Goal: Find specific page/section: Find specific page/section

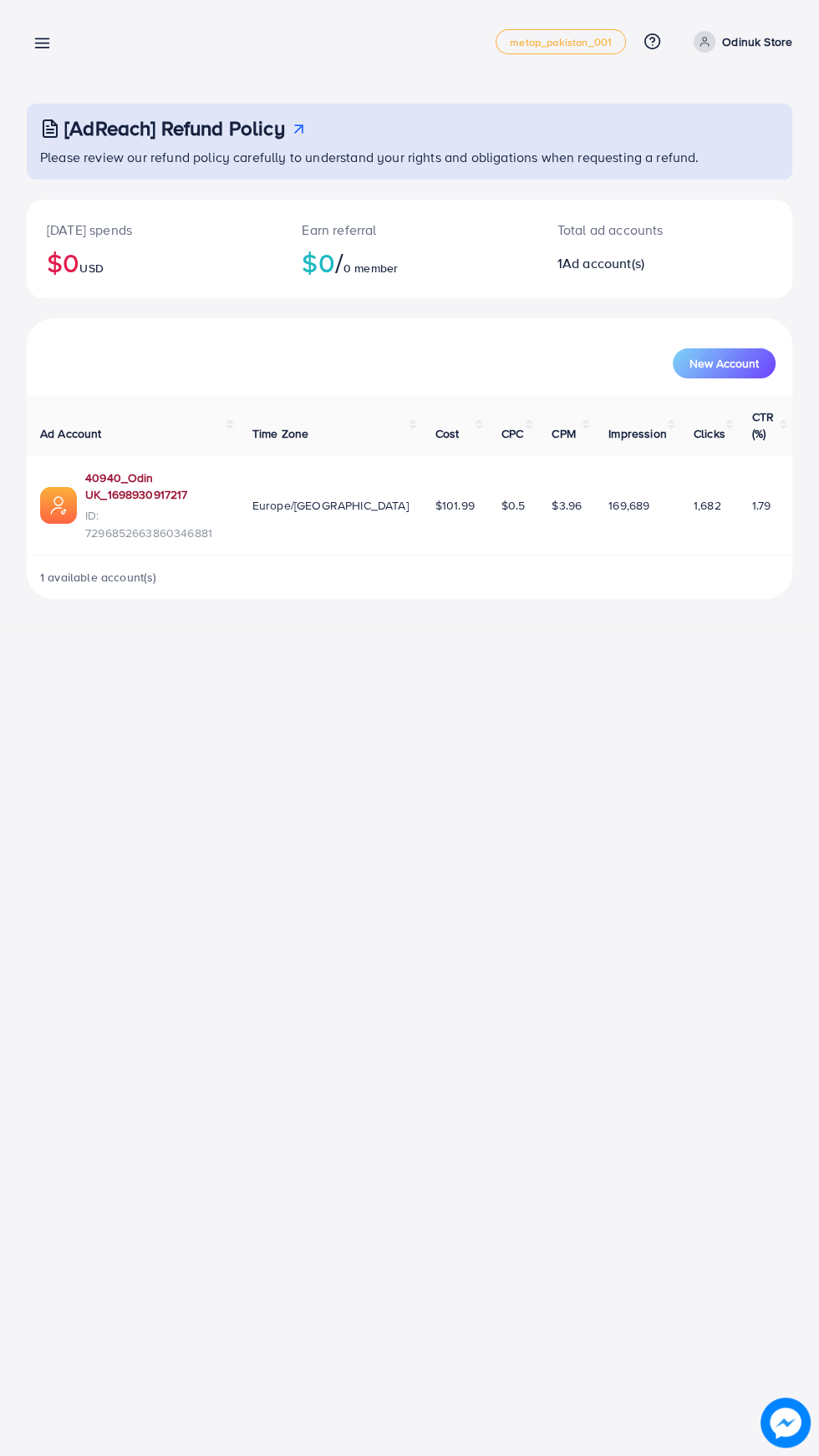
click at [226, 469] on link "40940_Odin UK_1698930917217" at bounding box center [155, 486] width 141 height 35
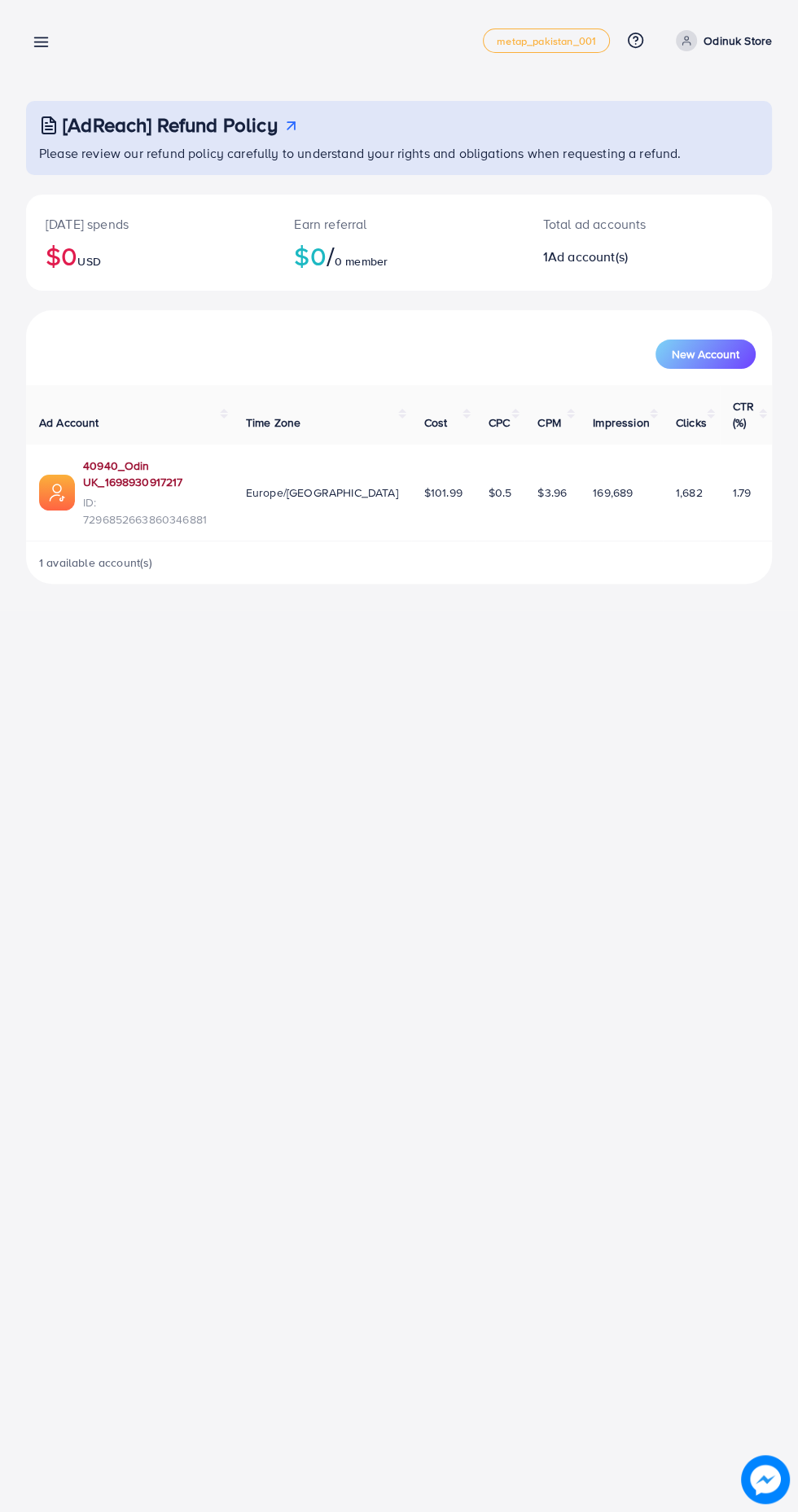
click at [220, 457] on link "40940_Odin UK_1698930917217" at bounding box center [151, 474] width 137 height 34
